Goal: Information Seeking & Learning: Learn about a topic

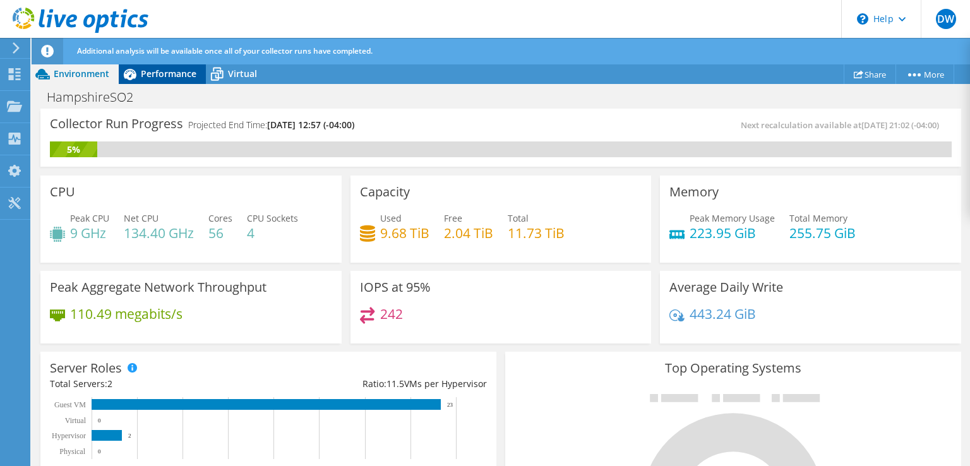
click at [163, 74] on span "Performance" at bounding box center [169, 74] width 56 height 12
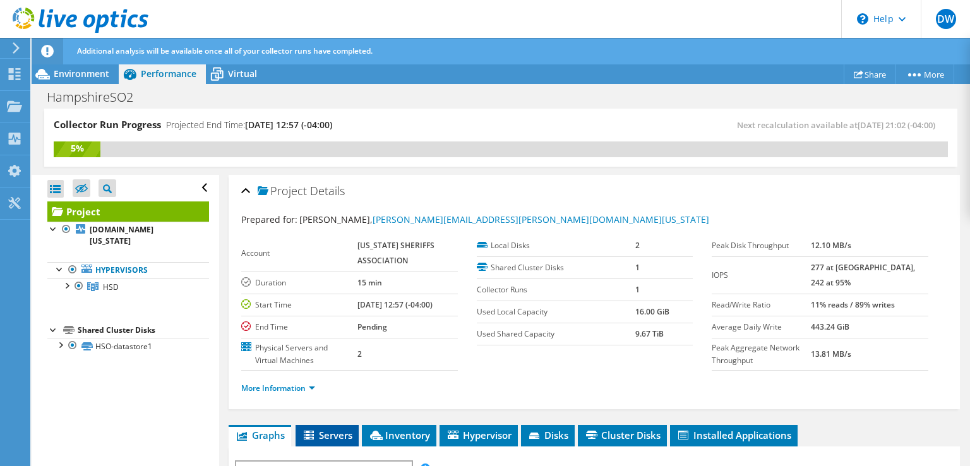
click at [347, 442] on span "Servers" at bounding box center [327, 435] width 51 height 13
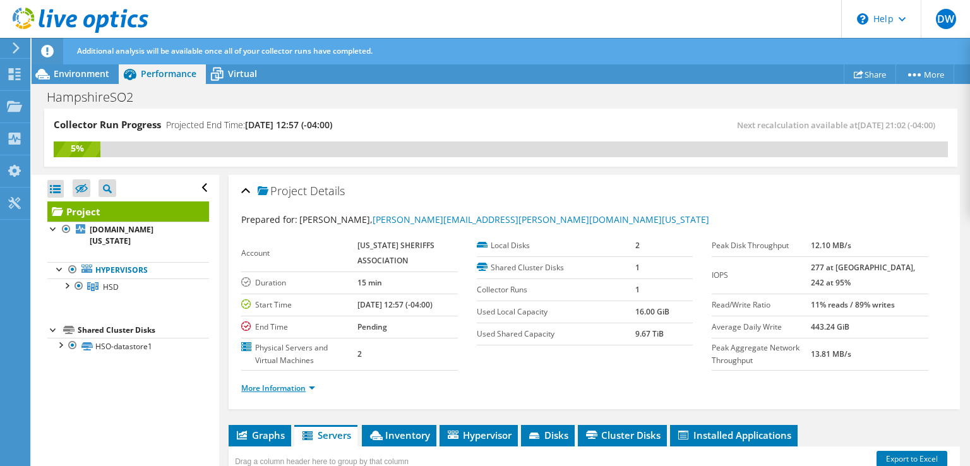
click at [314, 394] on link "More Information" at bounding box center [278, 388] width 74 height 11
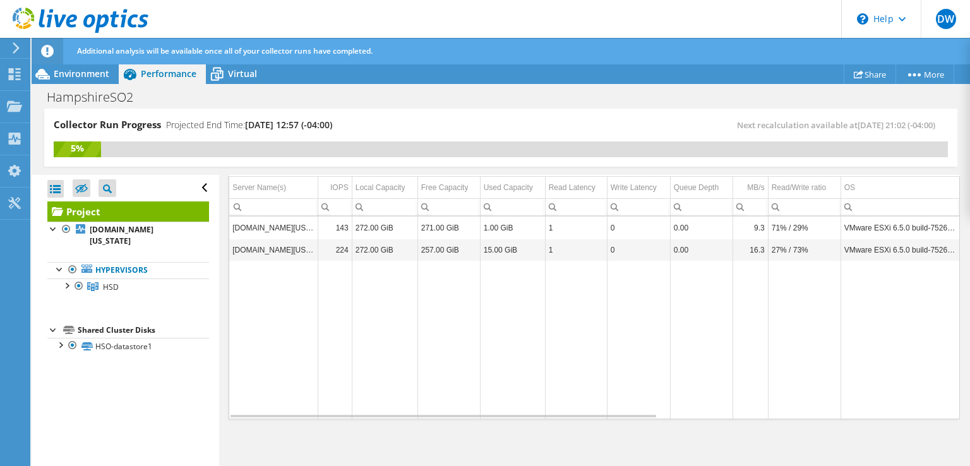
scroll to position [255, 0]
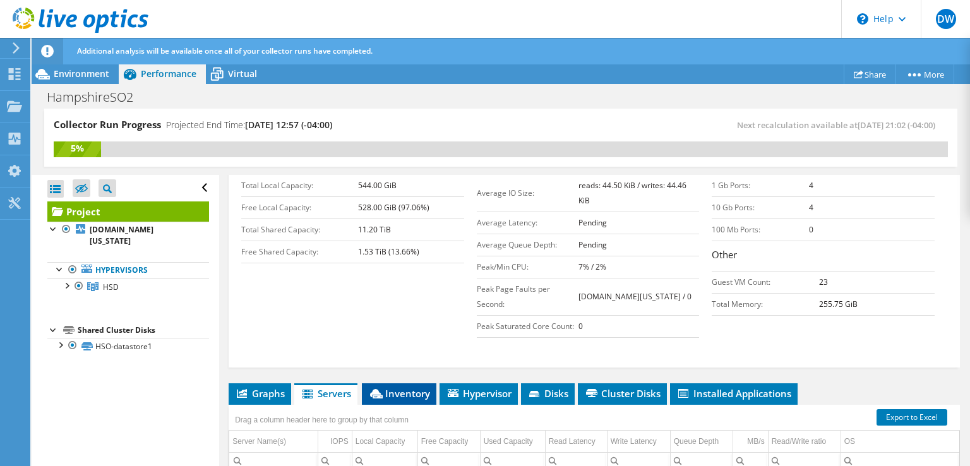
click at [419, 400] on span "Inventory" at bounding box center [399, 393] width 62 height 13
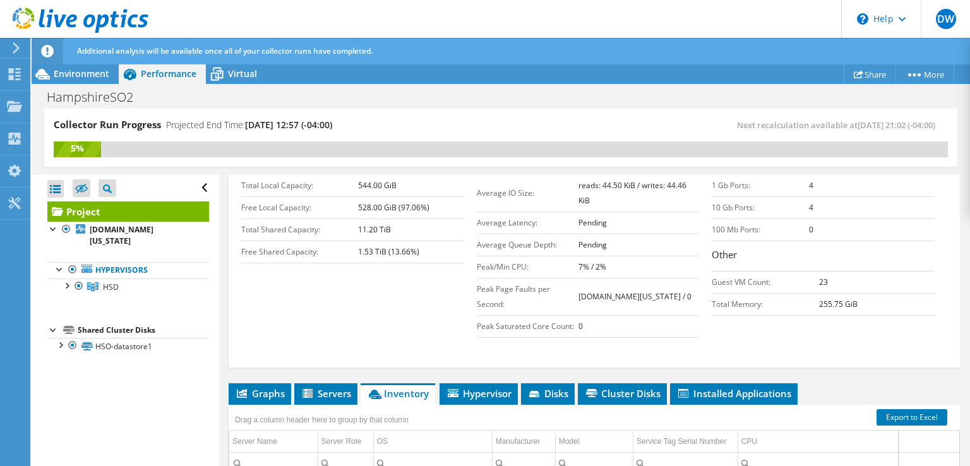
scroll to position [511, 0]
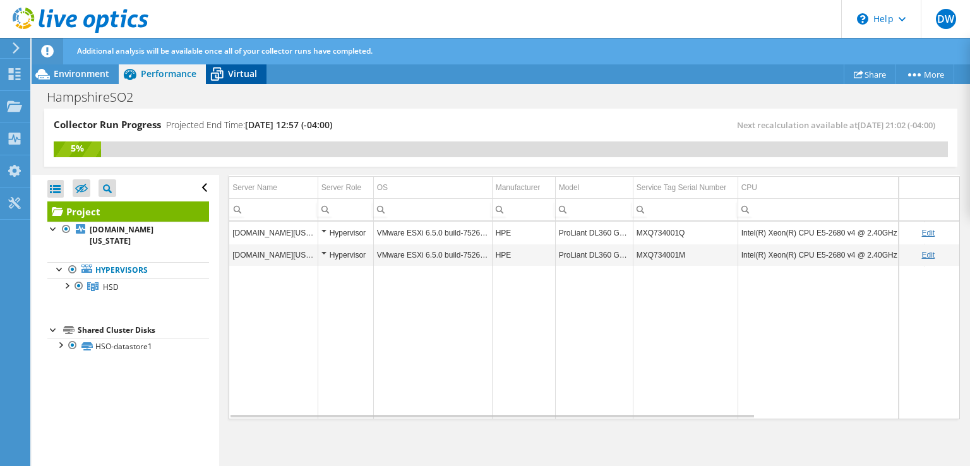
click at [225, 79] on icon at bounding box center [217, 74] width 22 height 22
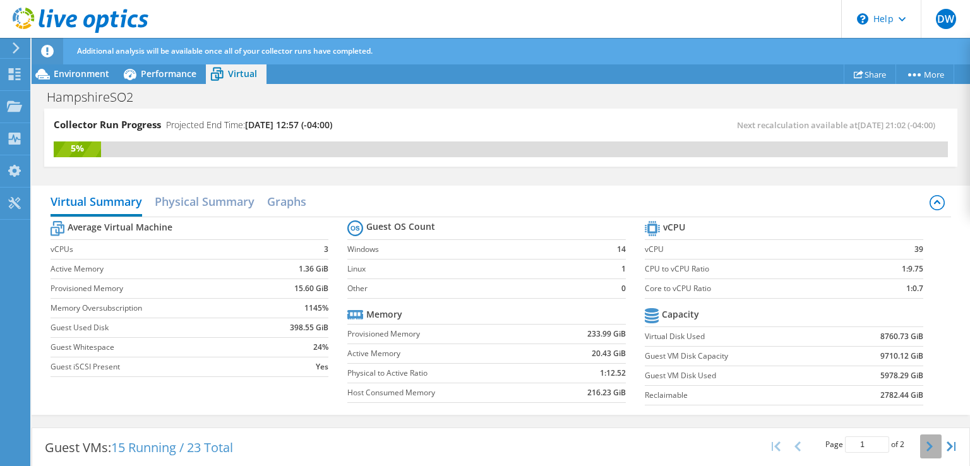
click at [924, 442] on button "button" at bounding box center [931, 447] width 21 height 24
type input "2"
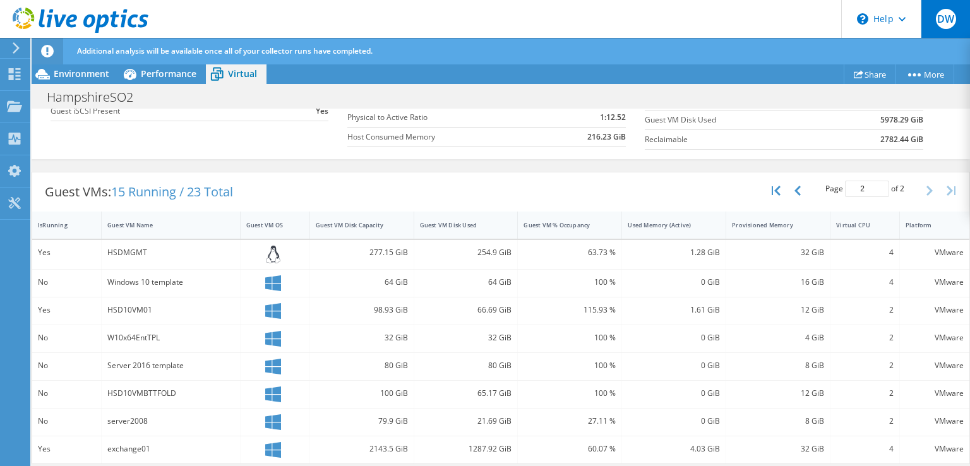
click at [948, 27] on span "DW" at bounding box center [946, 19] width 20 height 20
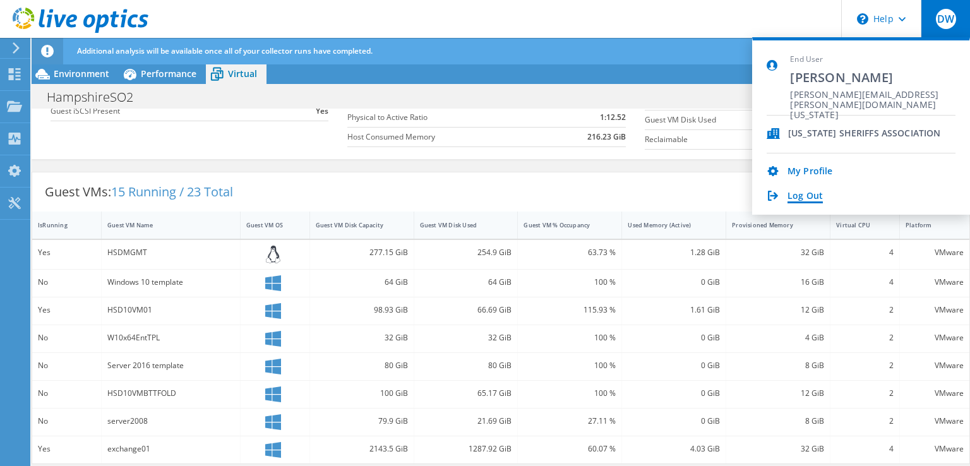
click at [807, 192] on link "Log Out" at bounding box center [805, 197] width 35 height 12
